Goal: Task Accomplishment & Management: Use online tool/utility

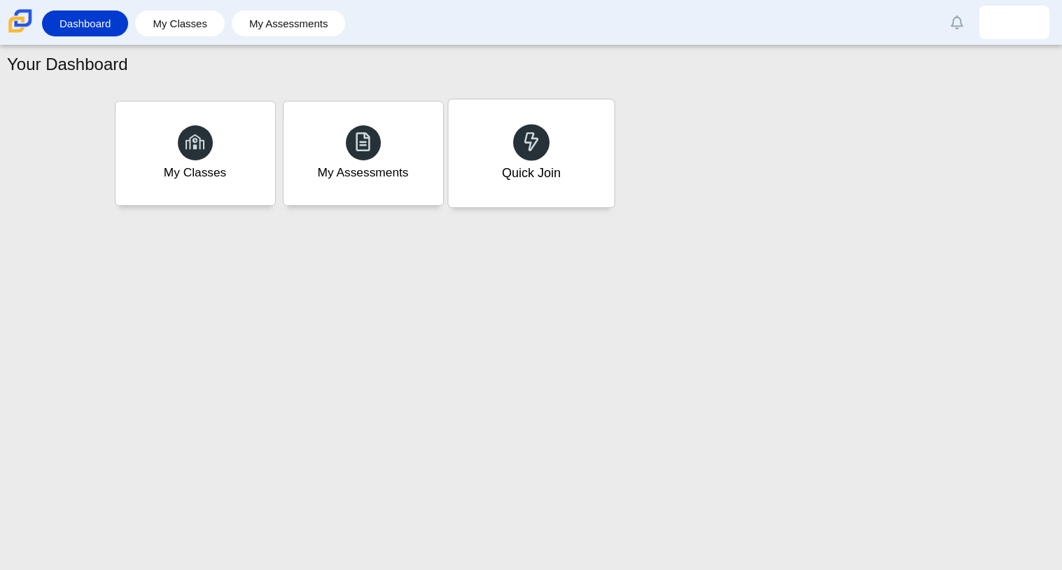
click at [514, 185] on div "Quick Join" at bounding box center [531, 153] width 166 height 108
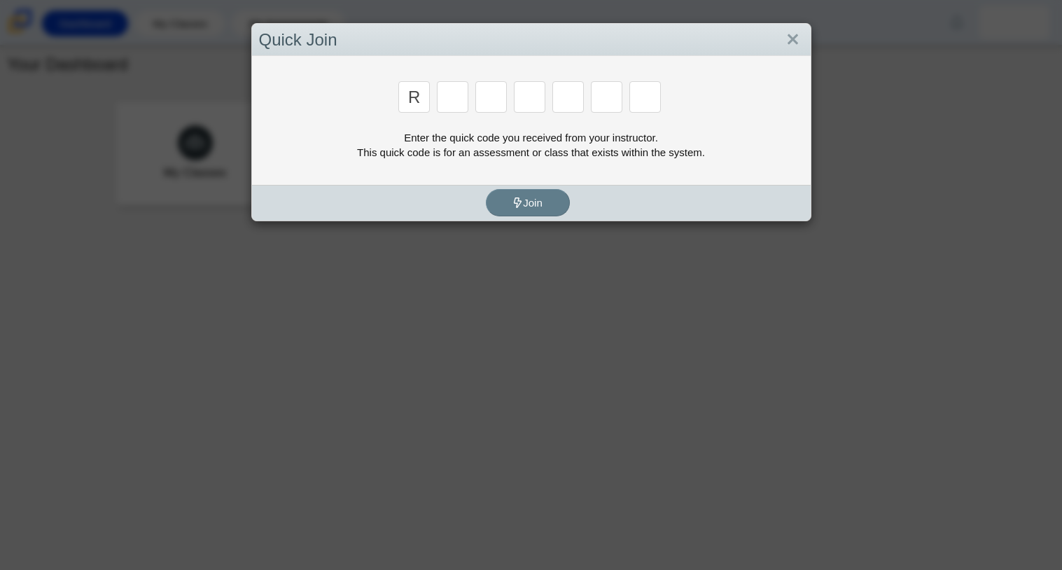
type input "r"
type input "c"
type input "g"
type input "3"
type input "8"
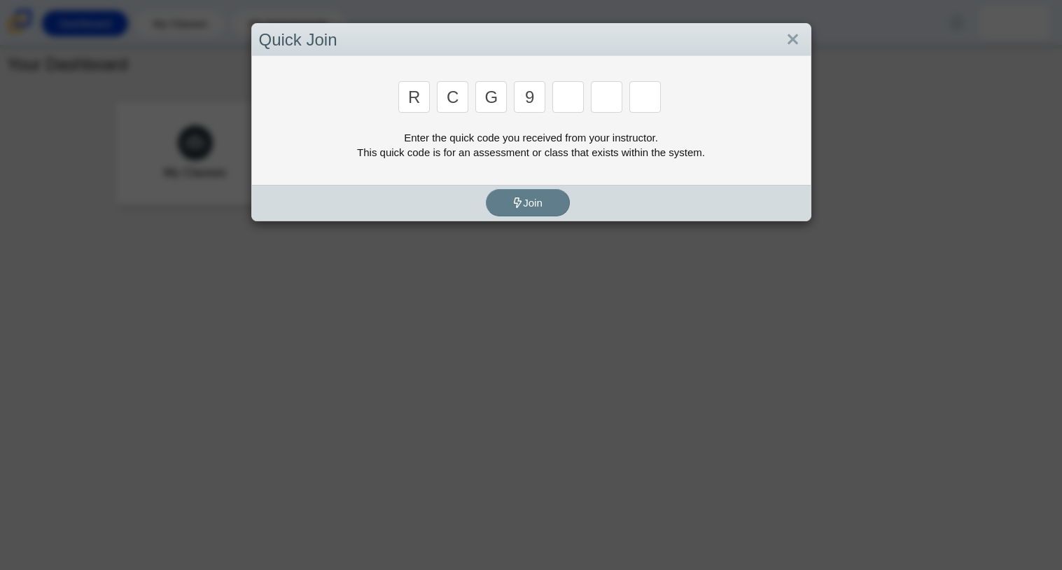
type input "9"
type input "v"
type input "u"
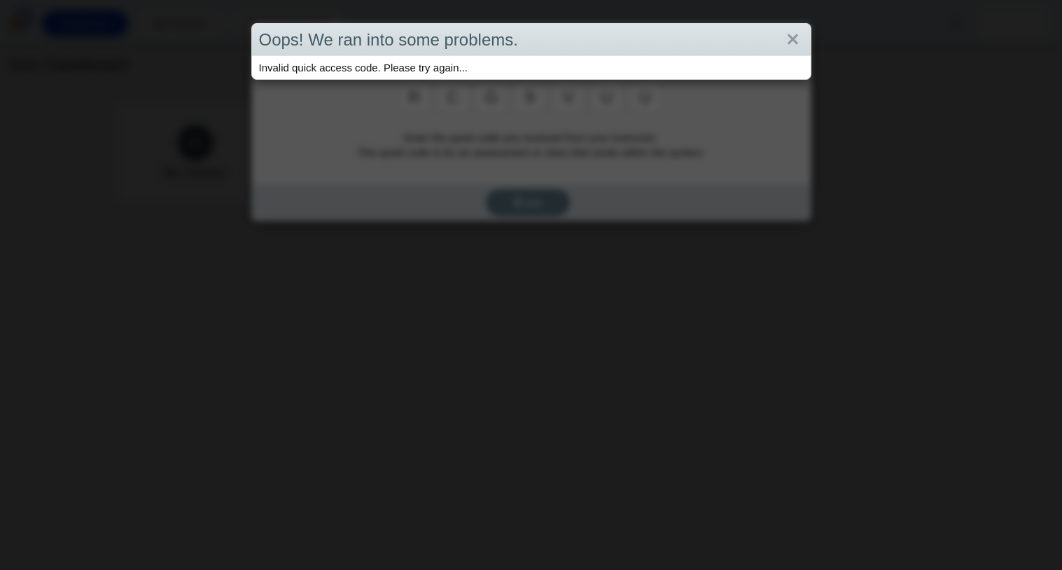
type input "u"
click at [791, 34] on link "Close" at bounding box center [793, 40] width 22 height 24
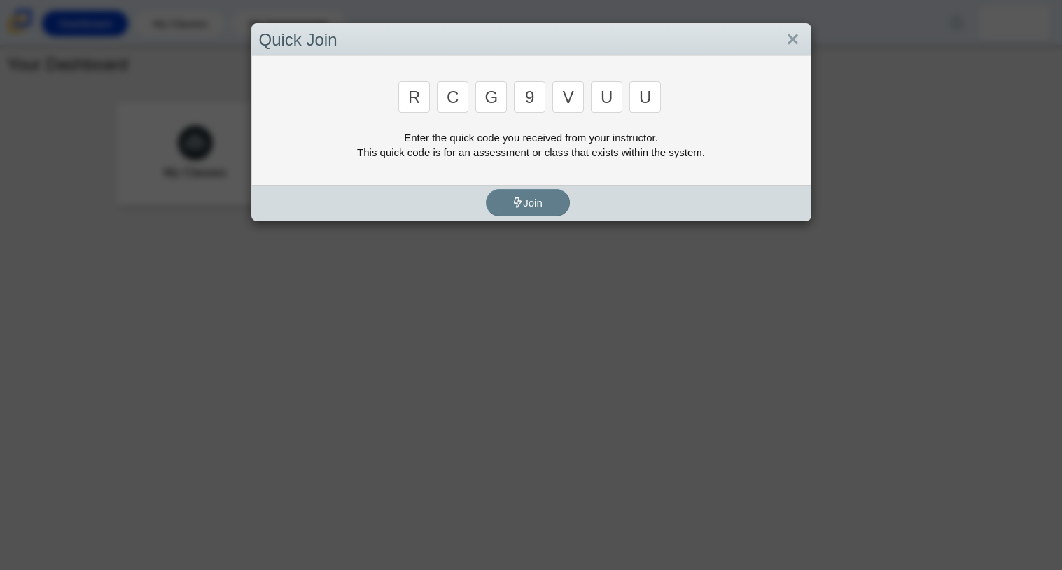
click at [649, 94] on input "u" at bounding box center [644, 96] width 31 height 31
type input "2"
type input "9"
type input "v"
type input "u"
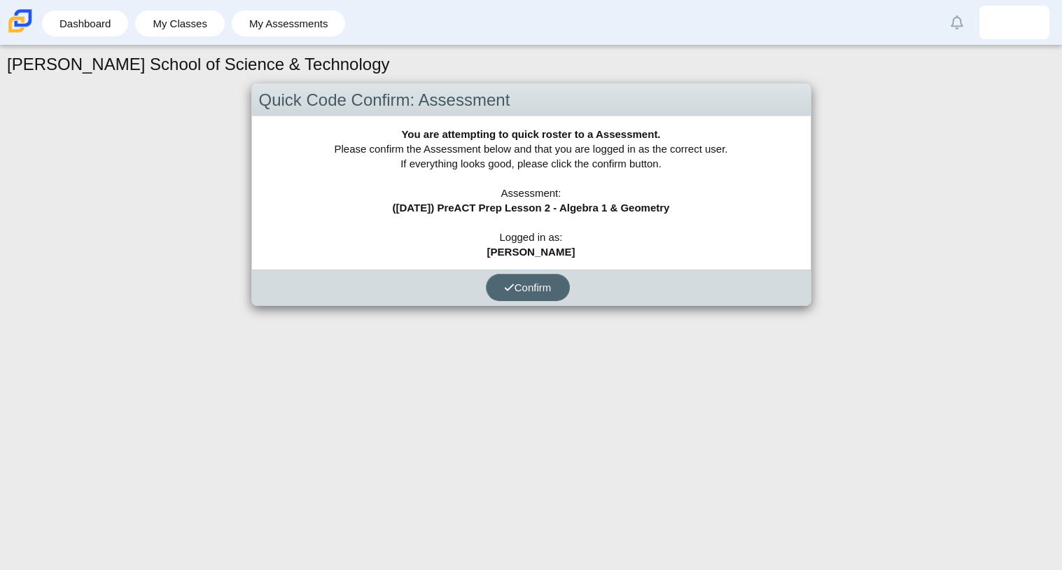
click at [537, 279] on button "Confirm" at bounding box center [528, 287] width 84 height 27
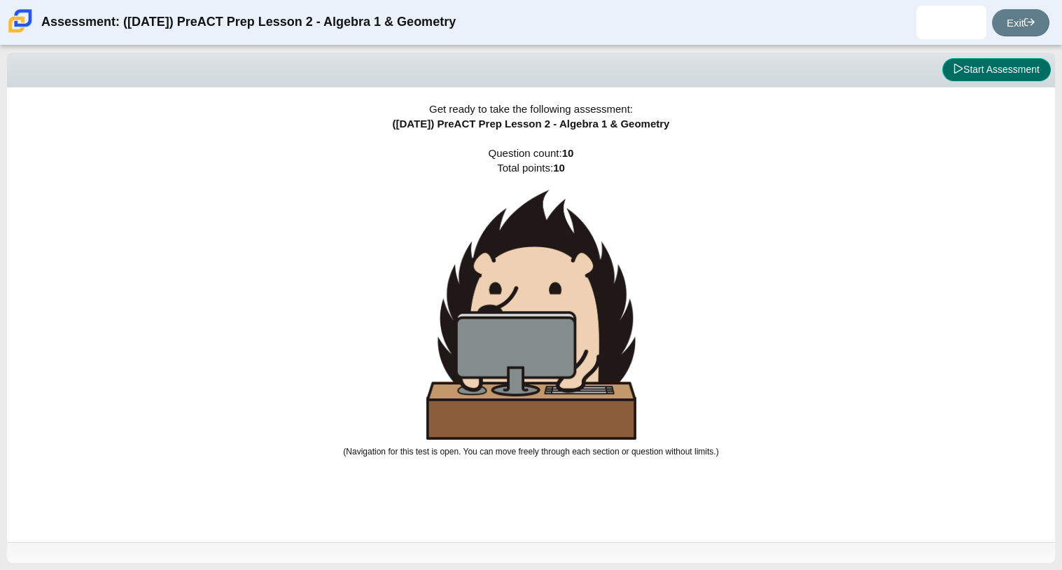
click at [953, 64] on icon at bounding box center [958, 69] width 10 height 10
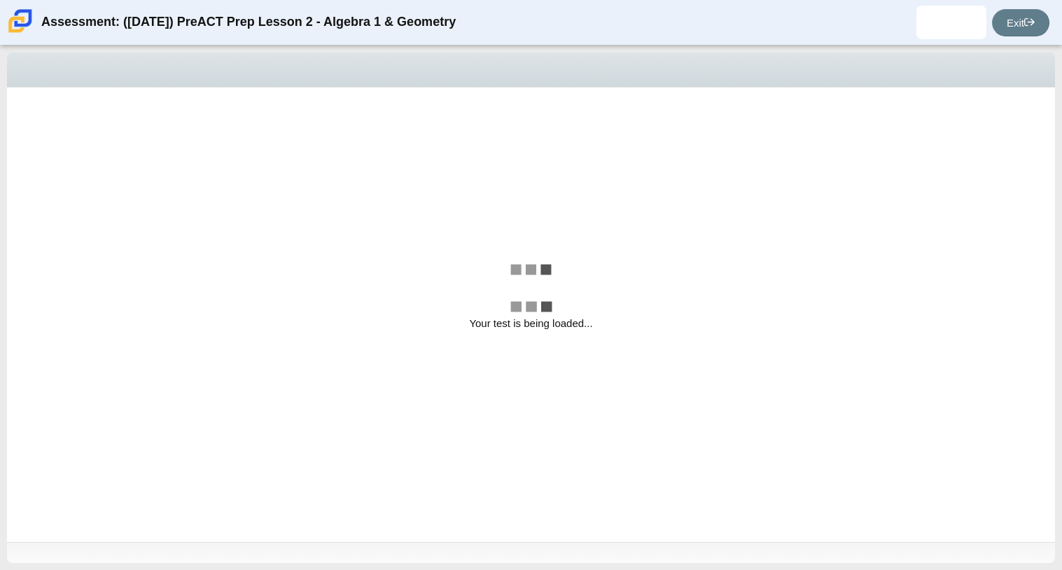
select select "bbf5d072-3e0b-44c4-9a12-6e7c9033f65b"
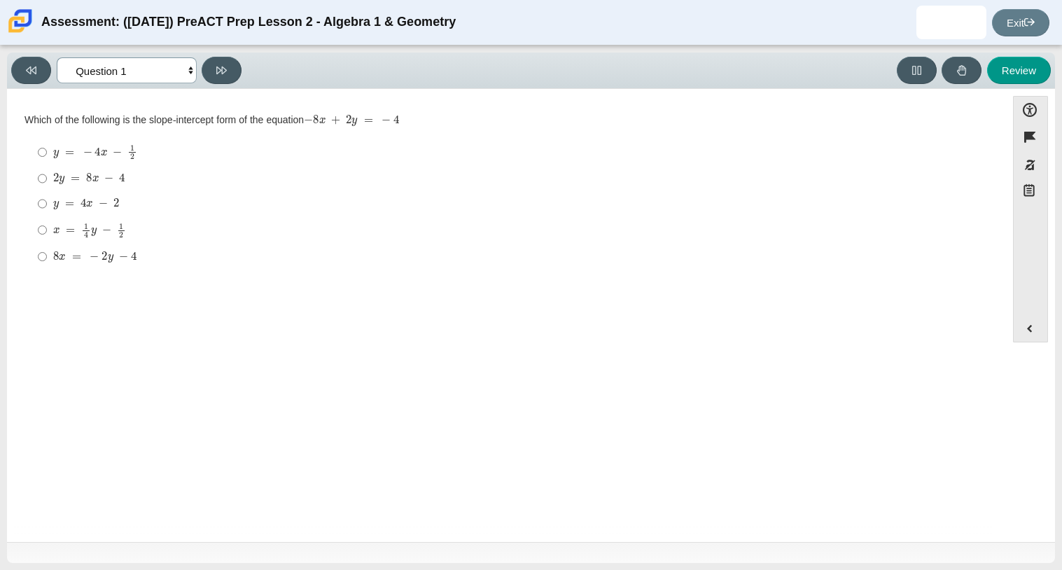
click at [187, 71] on select "Questions Question 1 Question 2 Question 3 Question 4 Question 5 Question 6 Que…" at bounding box center [127, 70] width 140 height 26
click at [131, 205] on div "y = 4 x − 2" at bounding box center [517, 204] width 928 height 14
click at [47, 205] on input "y = 4 x − 2 y = 4 x − 2" at bounding box center [42, 203] width 9 height 25
radio input "true"
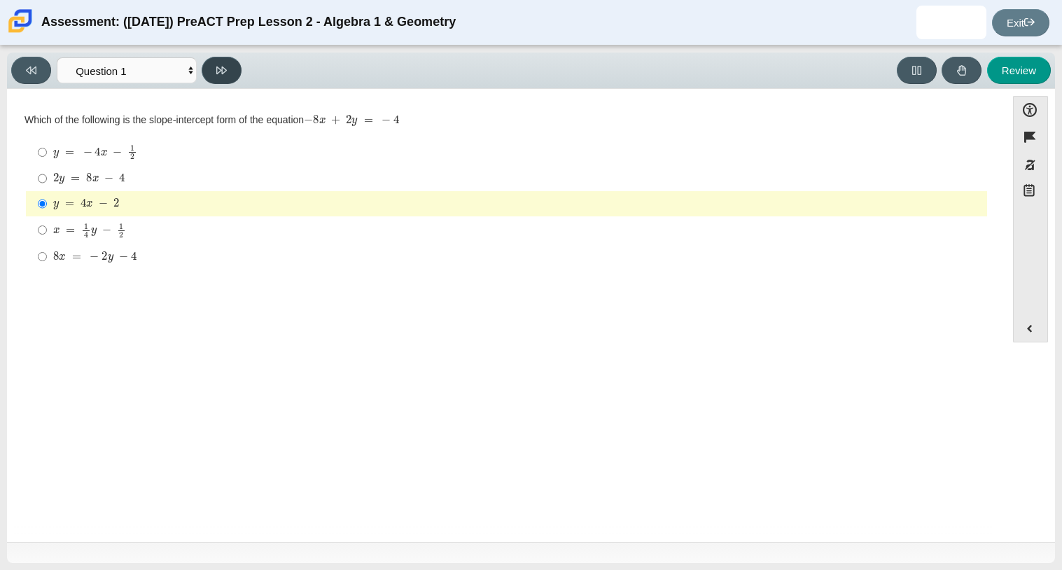
click at [226, 66] on icon at bounding box center [221, 70] width 10 height 10
select select "ed62e223-81bd-4cbf-ab48-ab975844bd1f"
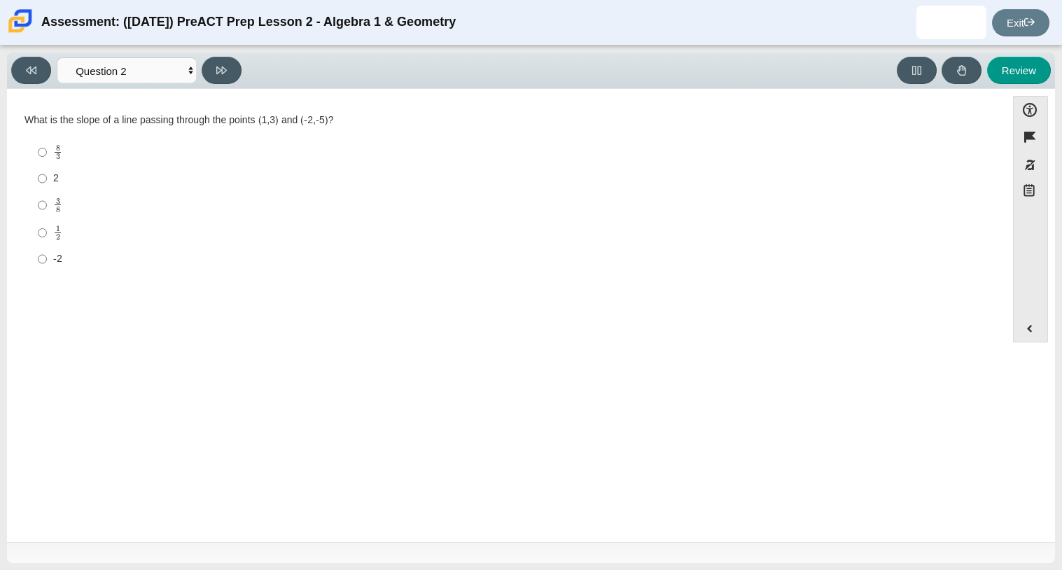
click at [60, 157] on mjx-frac "Assessment items" at bounding box center [57, 152] width 9 height 15
click at [47, 157] on input "8 3 8 thirds" at bounding box center [42, 152] width 9 height 27
radio input "true"
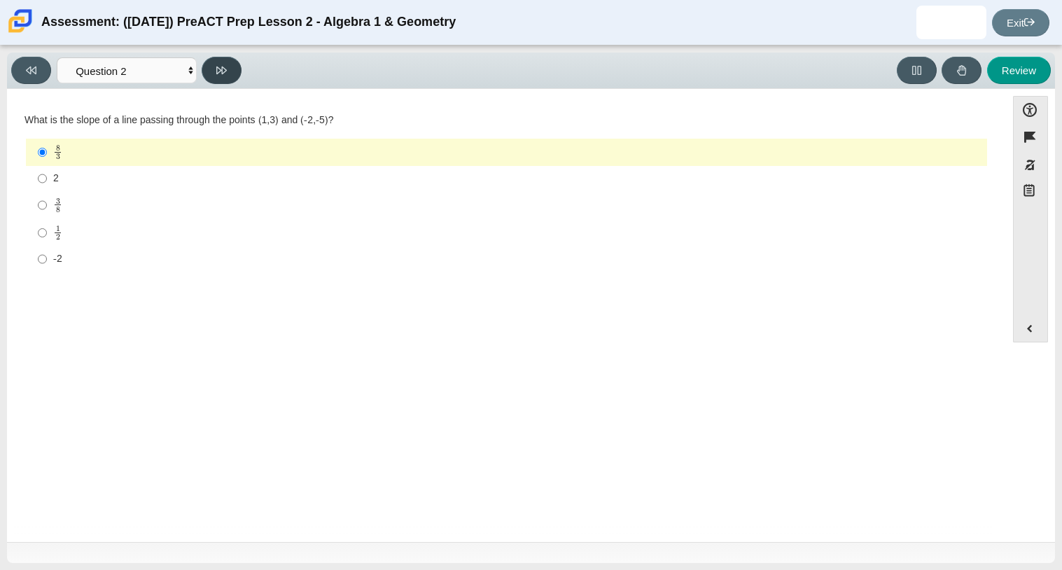
click at [211, 65] on button at bounding box center [222, 70] width 40 height 27
select select "97f4f5fa-a52e-4fed-af51-565bfcdf47cb"
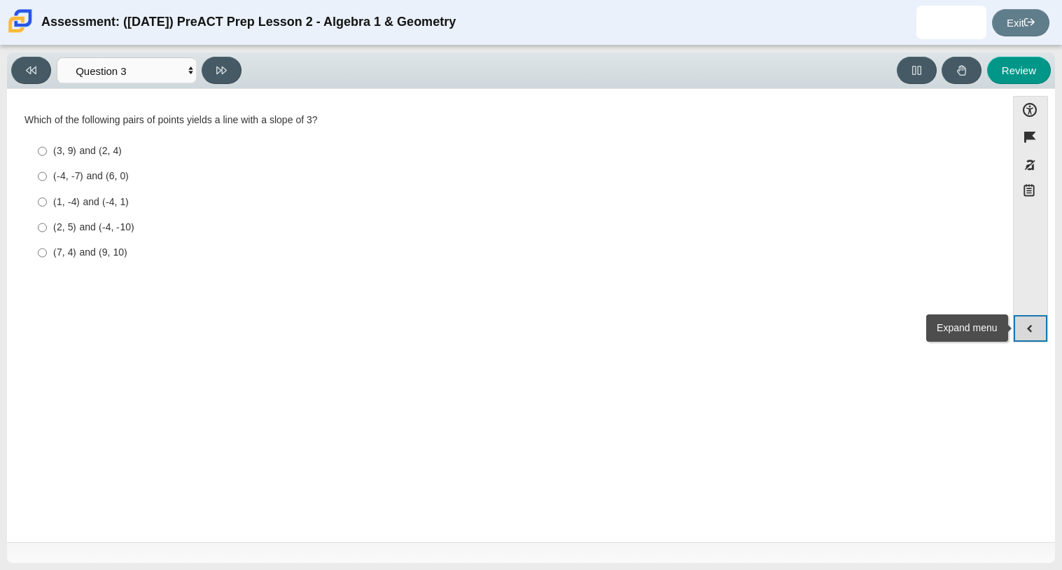
click at [1034, 322] on button "Expand menu" at bounding box center [1030, 328] width 34 height 27
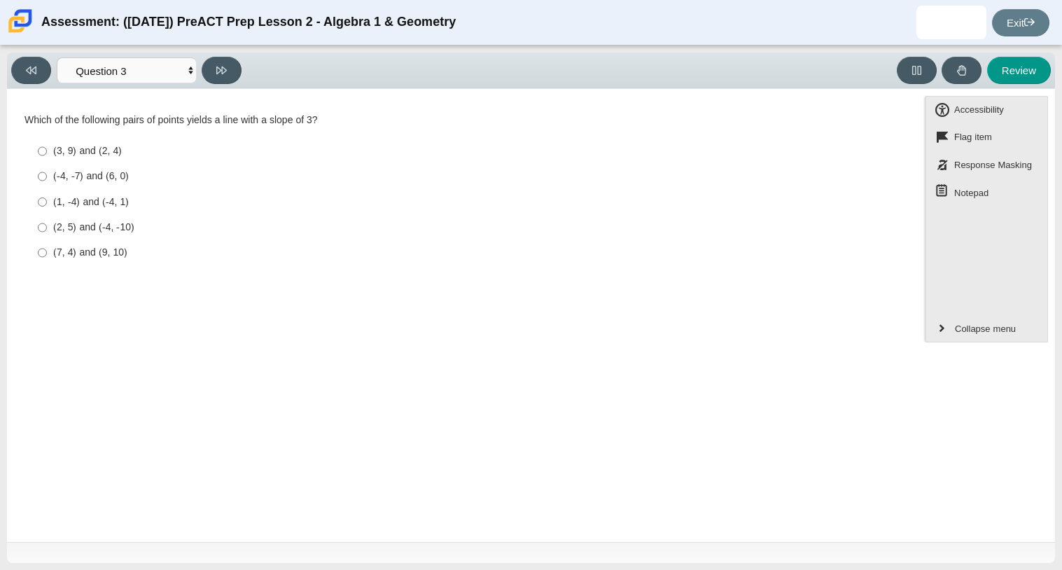
click at [125, 246] on div "(7, 4) and (9, 10)" at bounding box center [517, 253] width 928 height 14
click at [47, 246] on input "(7, 4) and (9, 10) (7, 4) and (9, 10)" at bounding box center [42, 252] width 9 height 25
radio input "true"
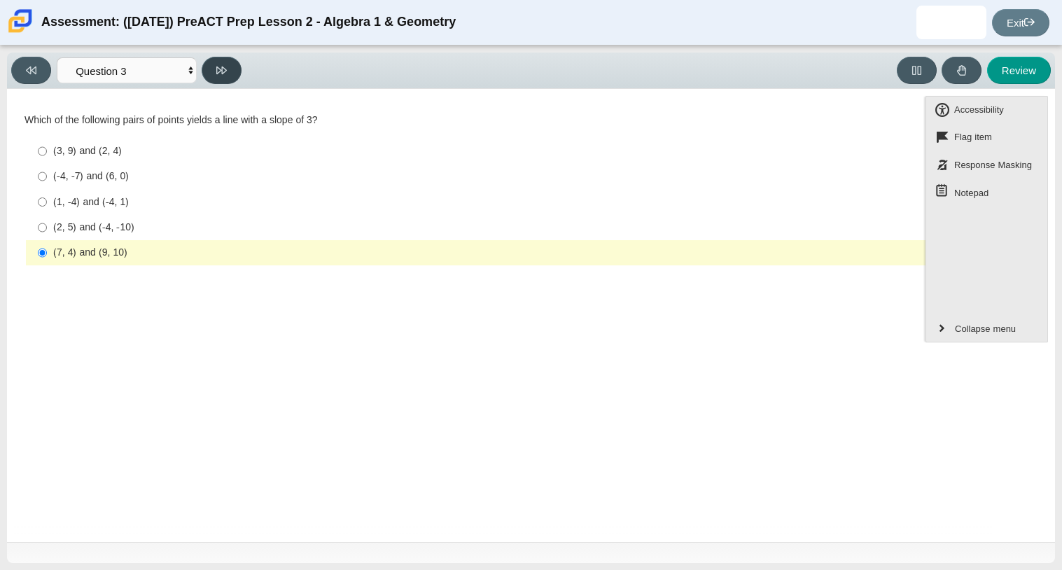
click at [211, 65] on button at bounding box center [222, 70] width 40 height 27
select select "89427bb7-e313-4f00-988f-8b8255897029"
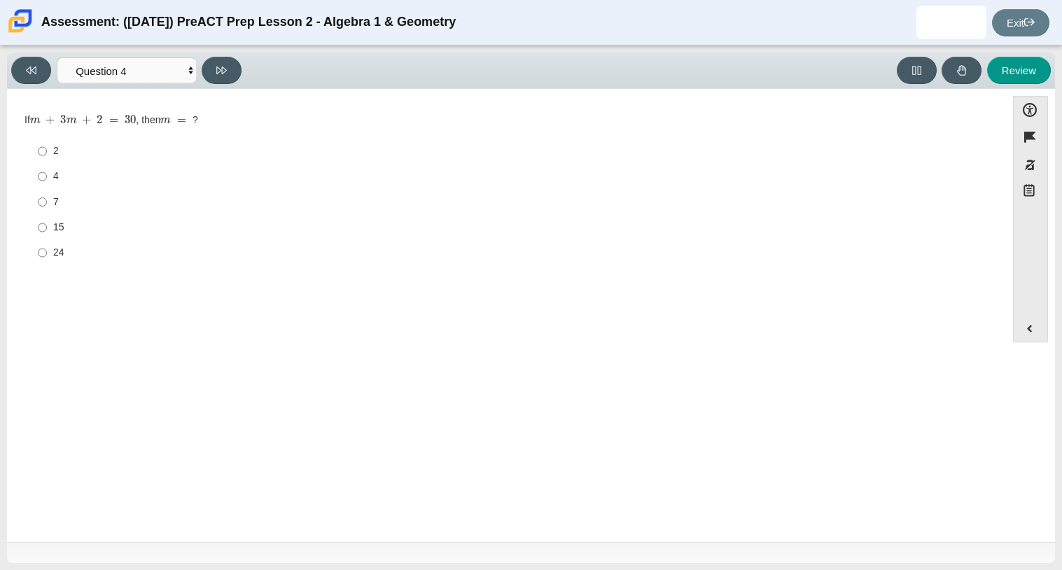
click at [66, 205] on div "7" at bounding box center [517, 202] width 928 height 14
click at [47, 205] on input "7 7" at bounding box center [42, 201] width 9 height 25
radio input "true"
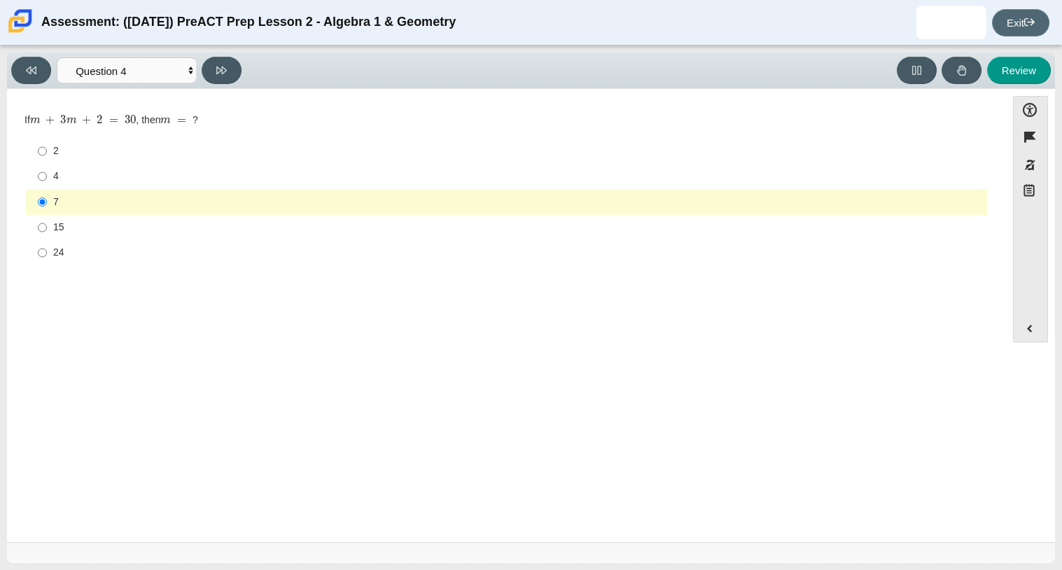
click at [1026, 30] on link "Exit" at bounding box center [1020, 22] width 57 height 27
